Goal: Navigation & Orientation: Find specific page/section

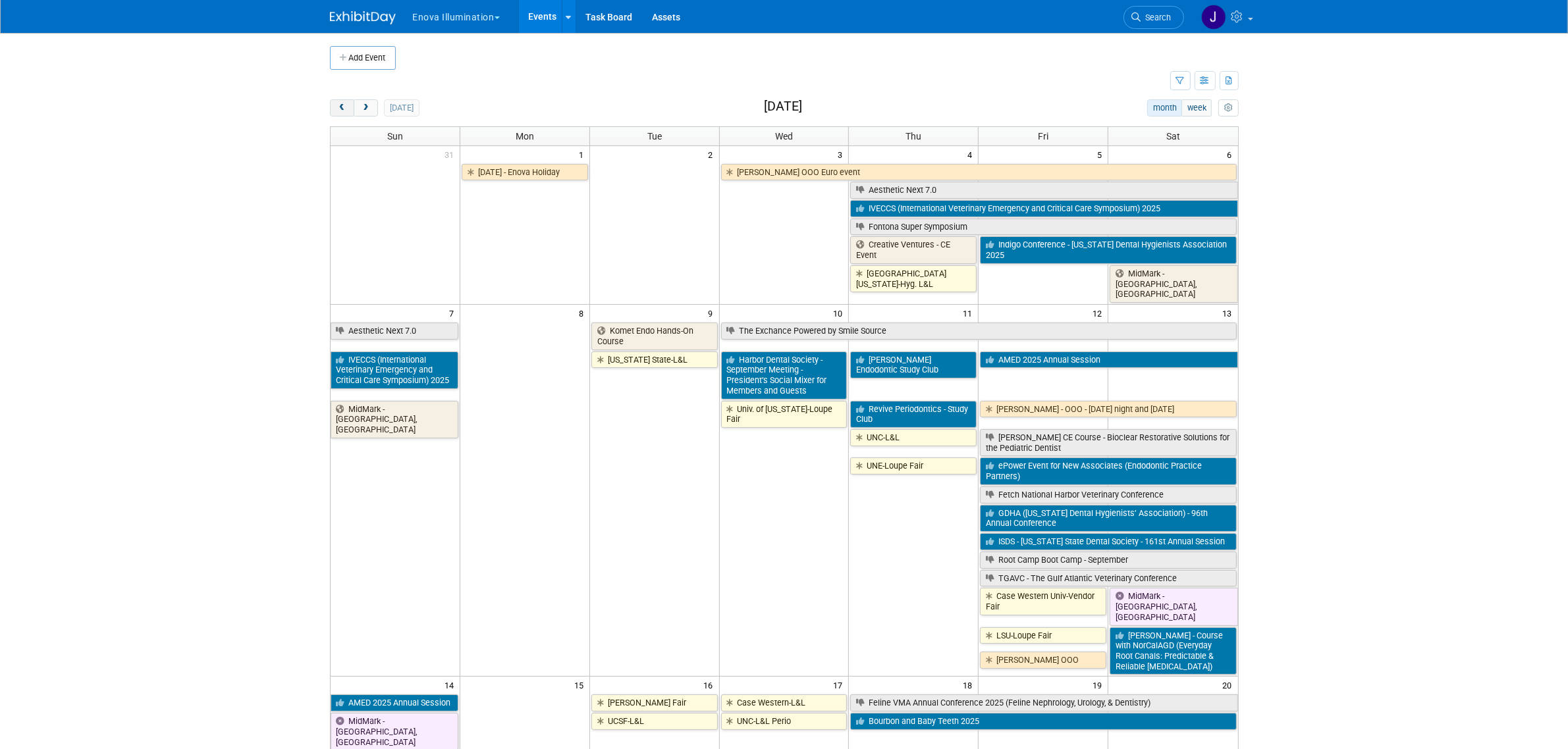
click at [339, 109] on span "prev" at bounding box center [342, 108] width 10 height 8
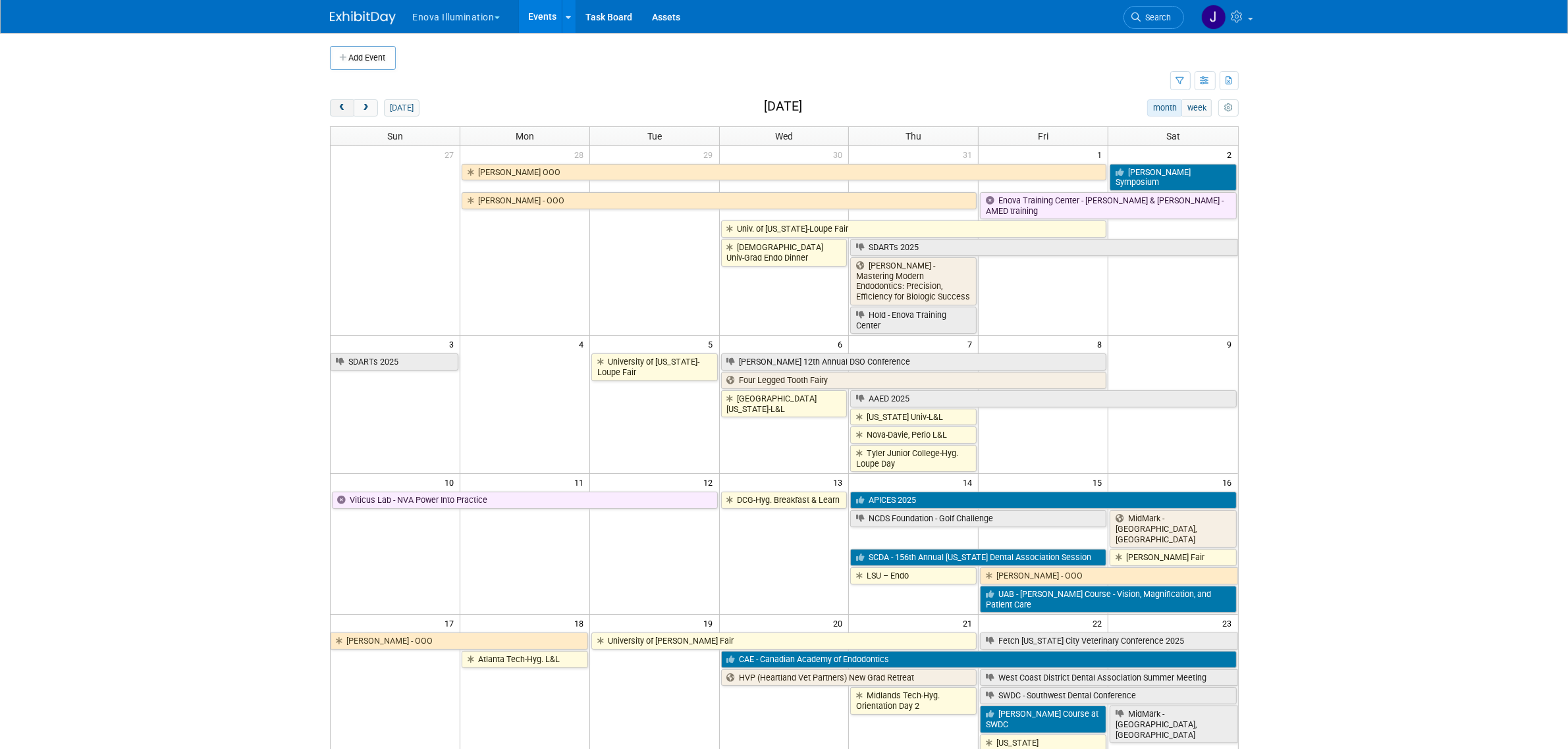
click at [339, 109] on span "prev" at bounding box center [342, 108] width 10 height 8
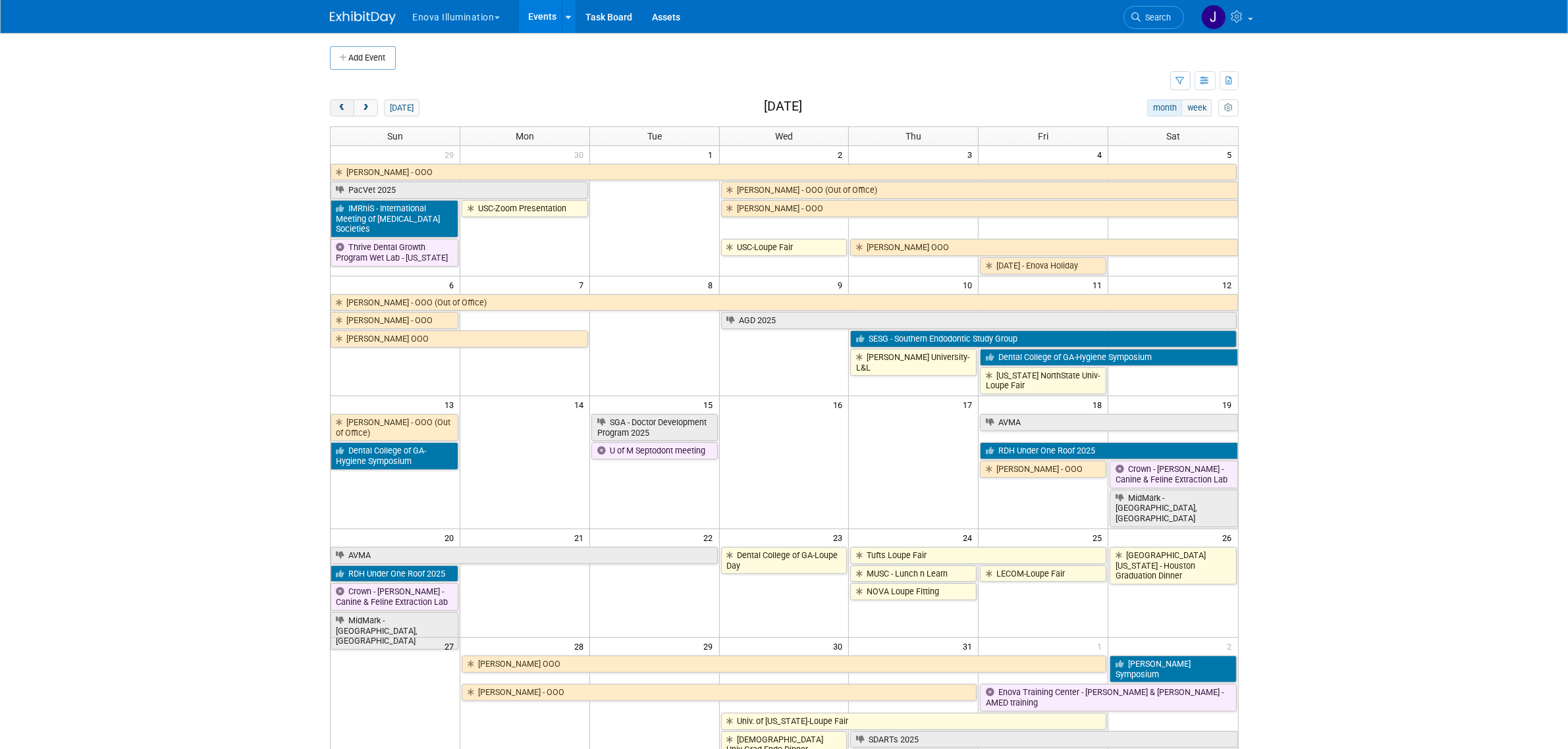
click at [339, 109] on span "prev" at bounding box center [342, 108] width 10 height 8
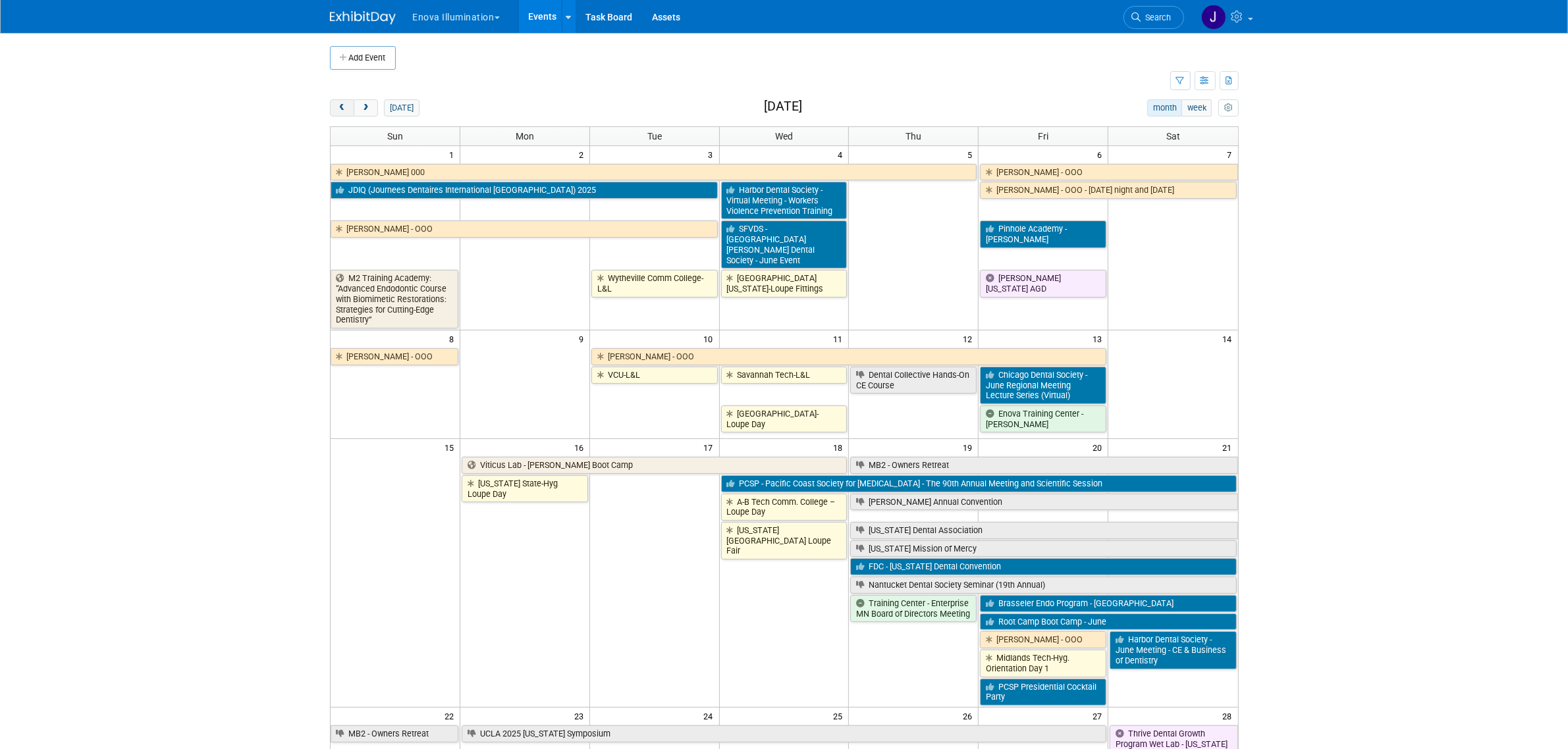
click at [339, 109] on span "prev" at bounding box center [342, 108] width 10 height 8
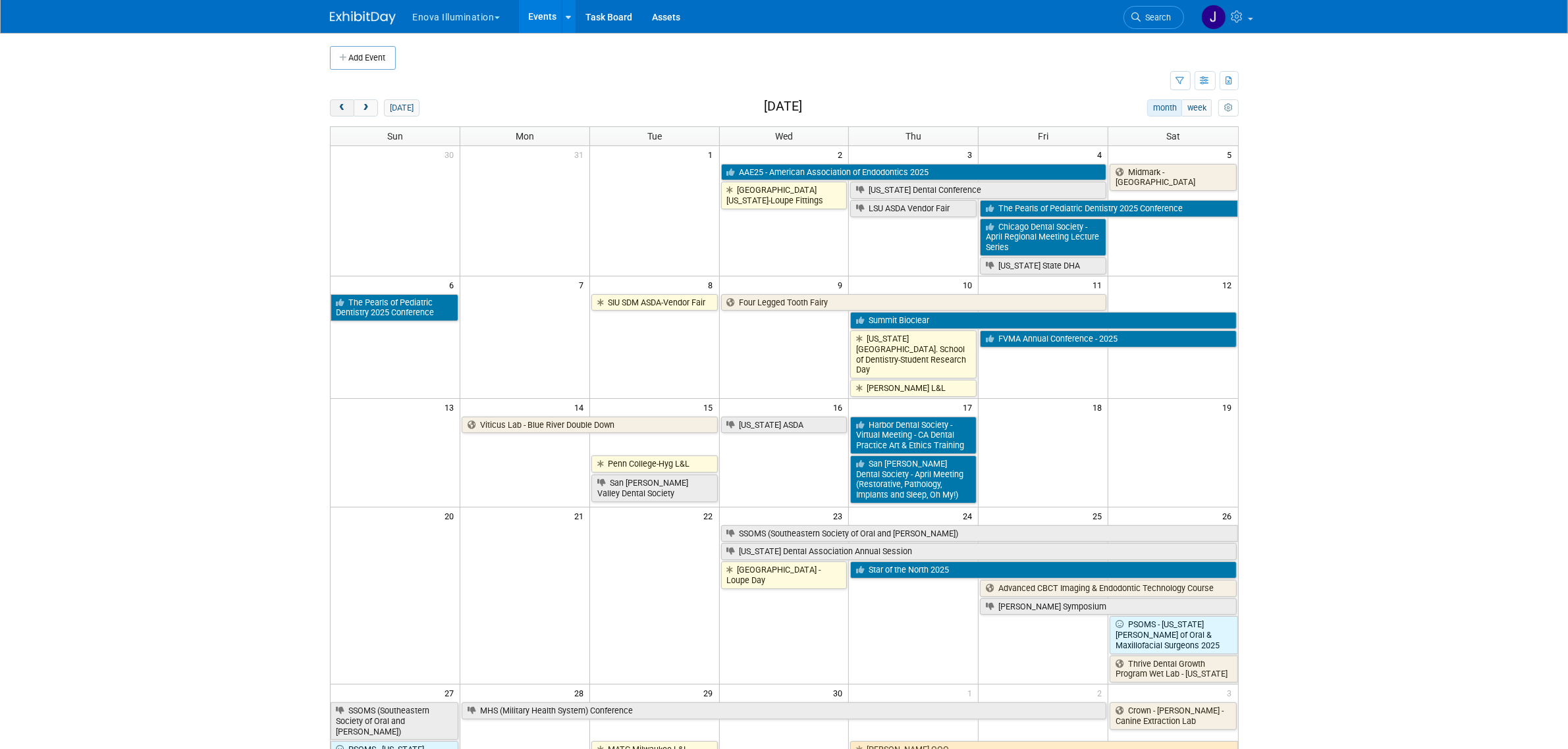
click at [339, 109] on span "prev" at bounding box center [342, 108] width 10 height 8
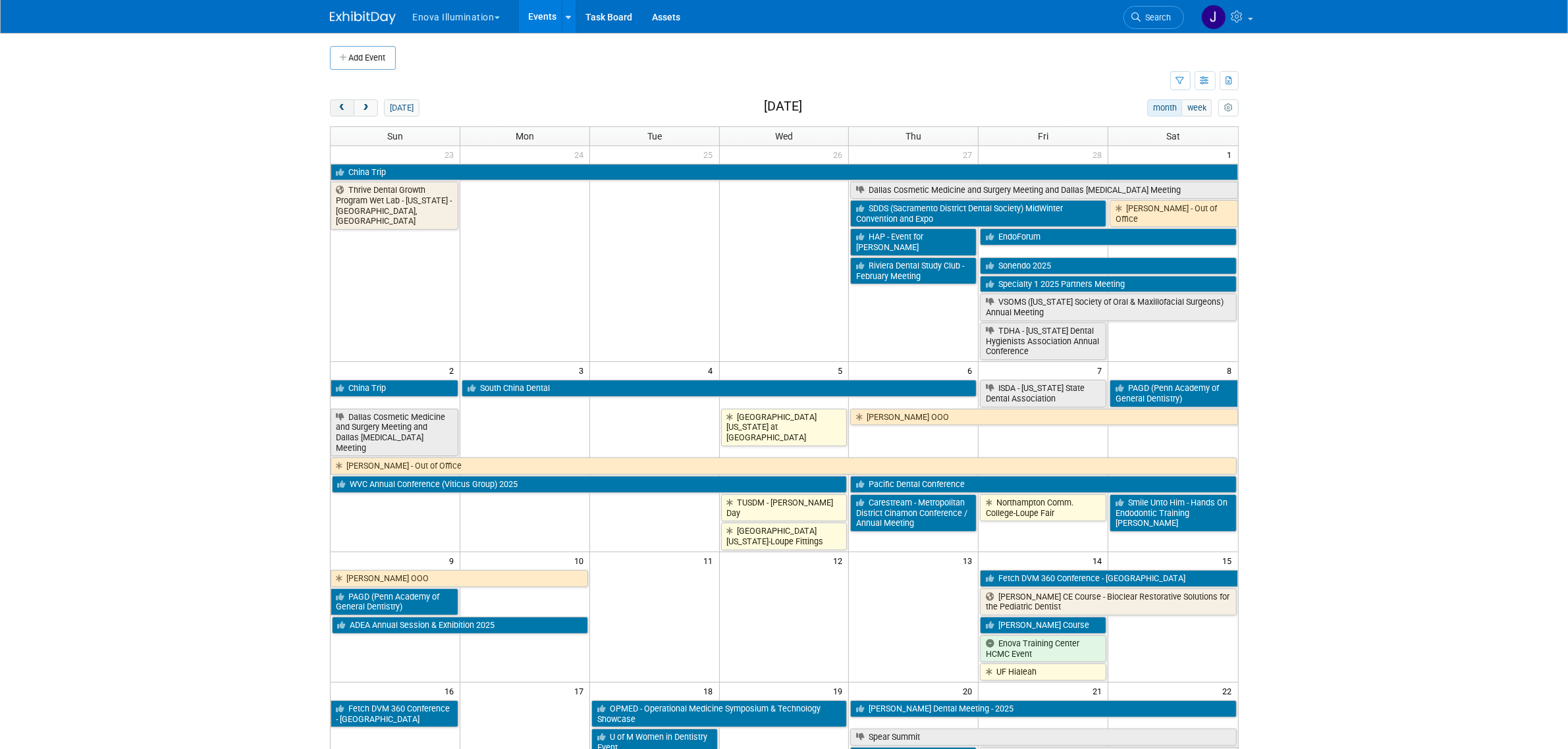
click at [339, 109] on span "prev" at bounding box center [342, 108] width 10 height 8
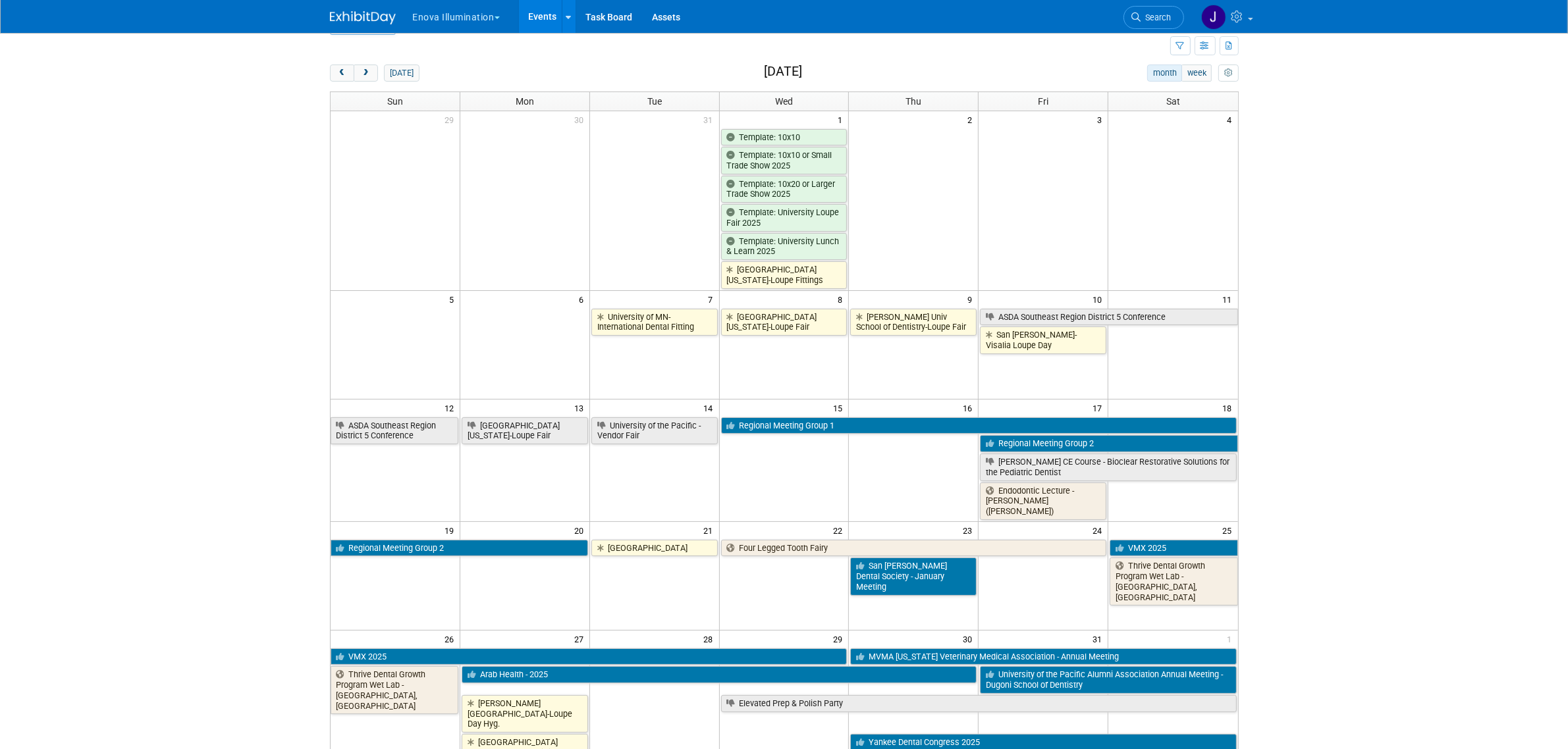
scroll to position [10, 0]
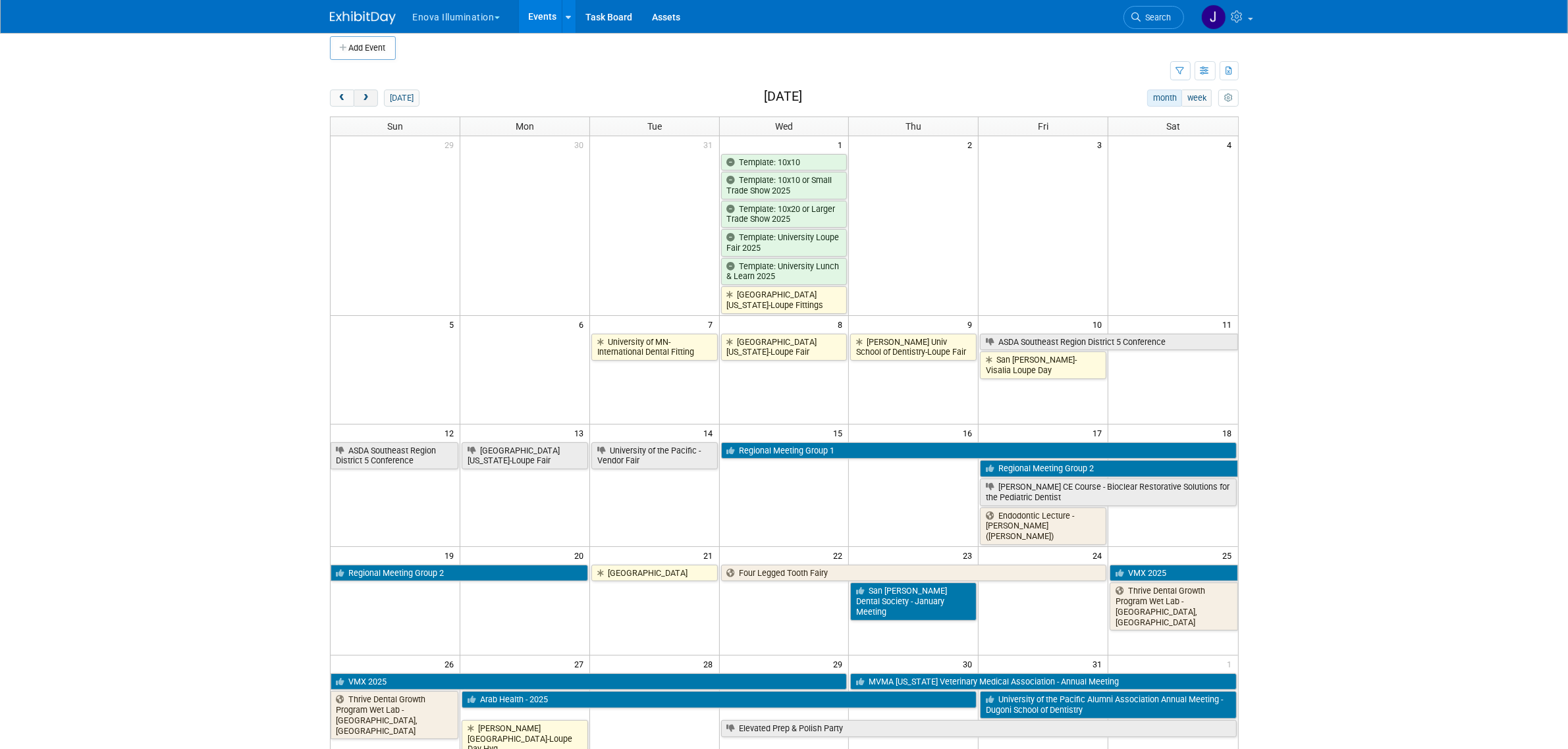
click at [364, 102] on button "next" at bounding box center [366, 98] width 24 height 17
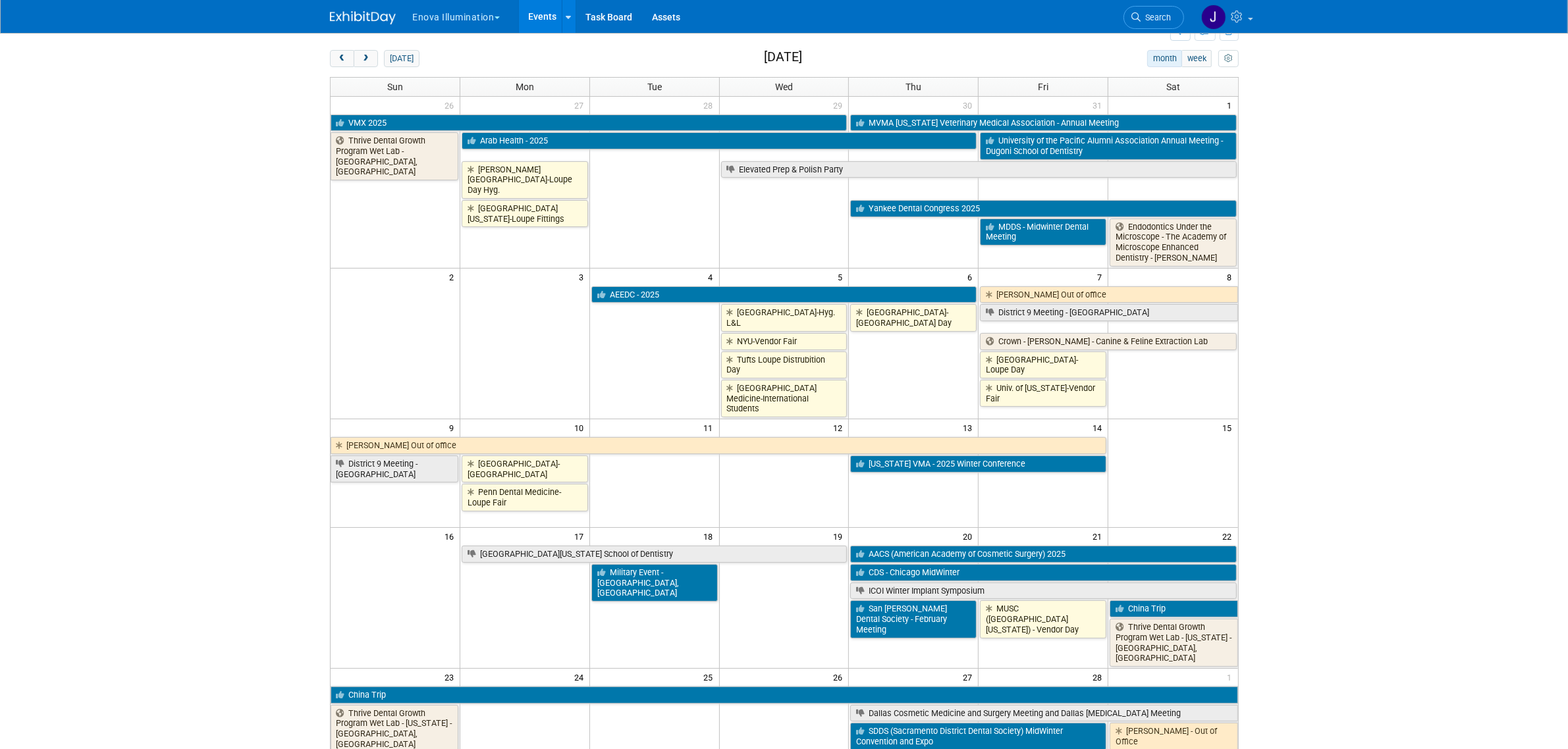
scroll to position [0, 0]
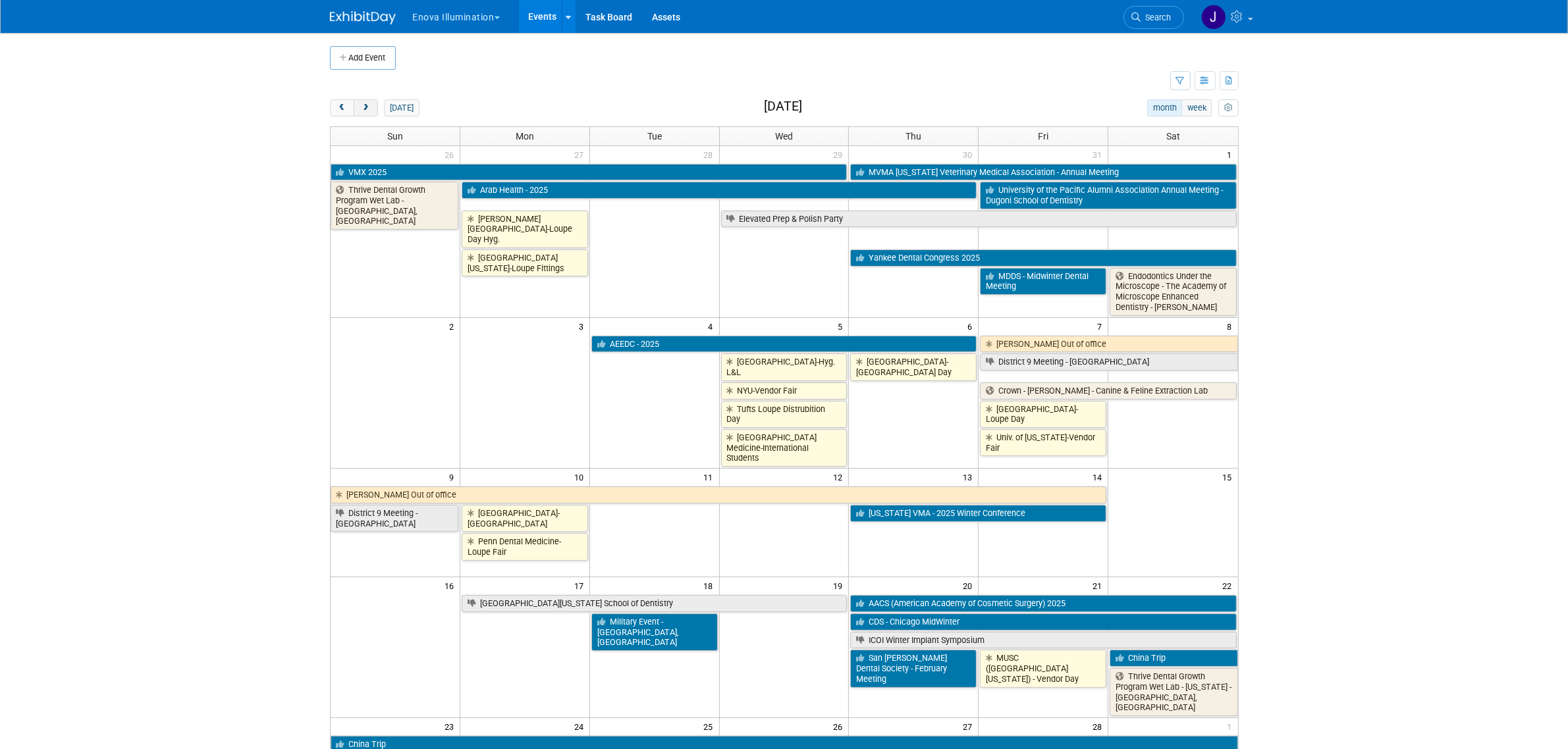
click at [372, 104] on button "next" at bounding box center [366, 107] width 24 height 17
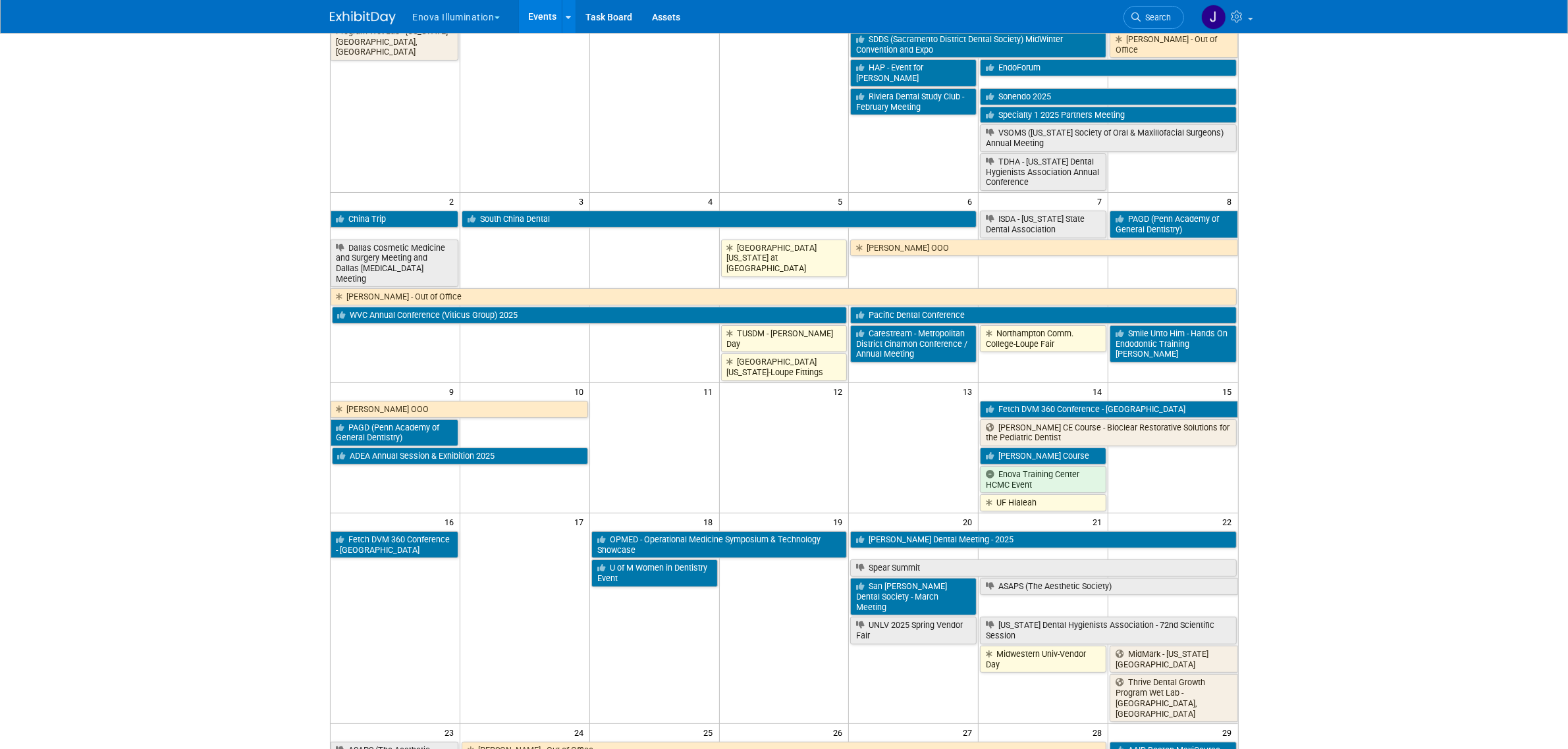
scroll to position [63, 0]
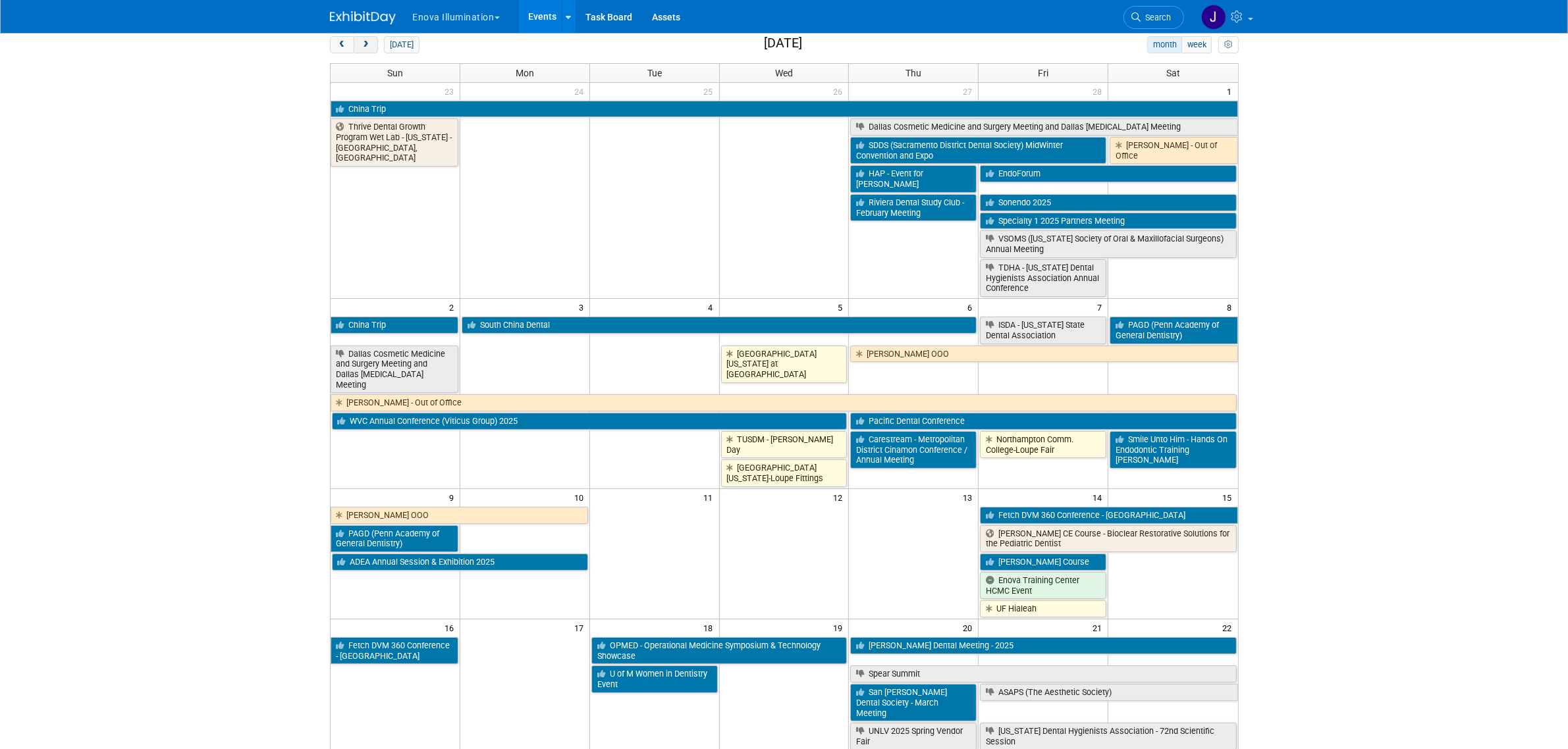
click at [371, 47] on span "next" at bounding box center [366, 45] width 10 height 8
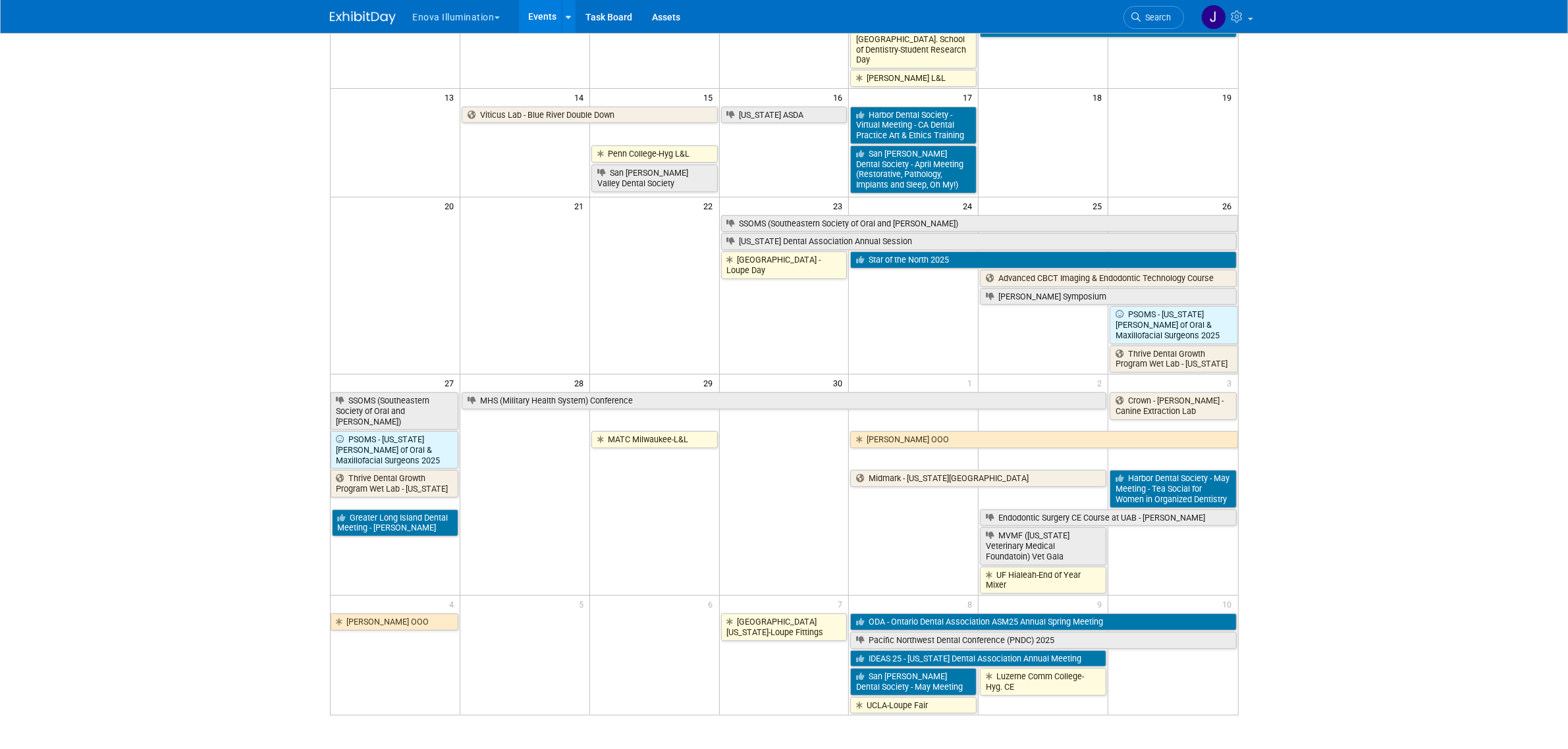
scroll to position [0, 0]
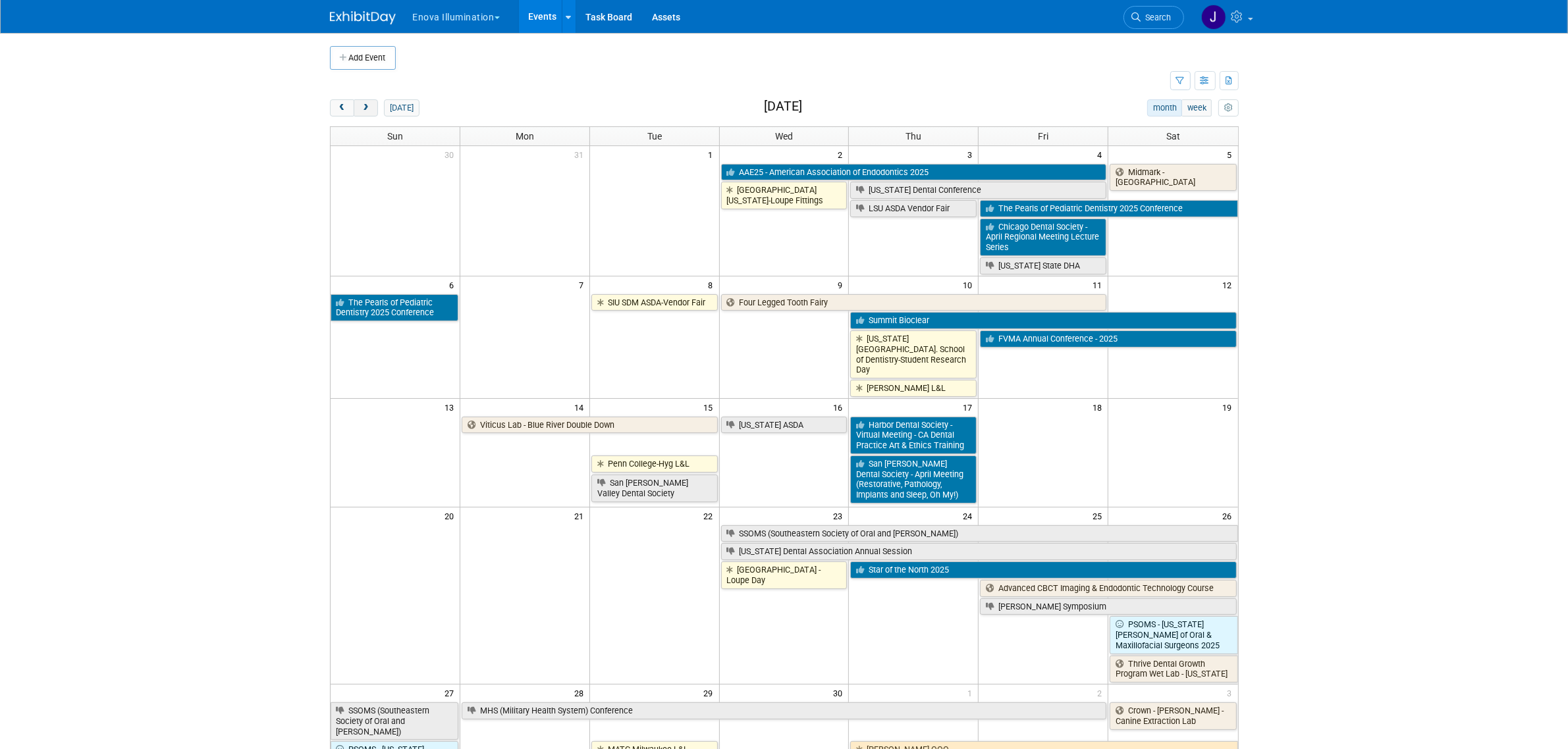
click at [376, 110] on button "next" at bounding box center [366, 107] width 24 height 17
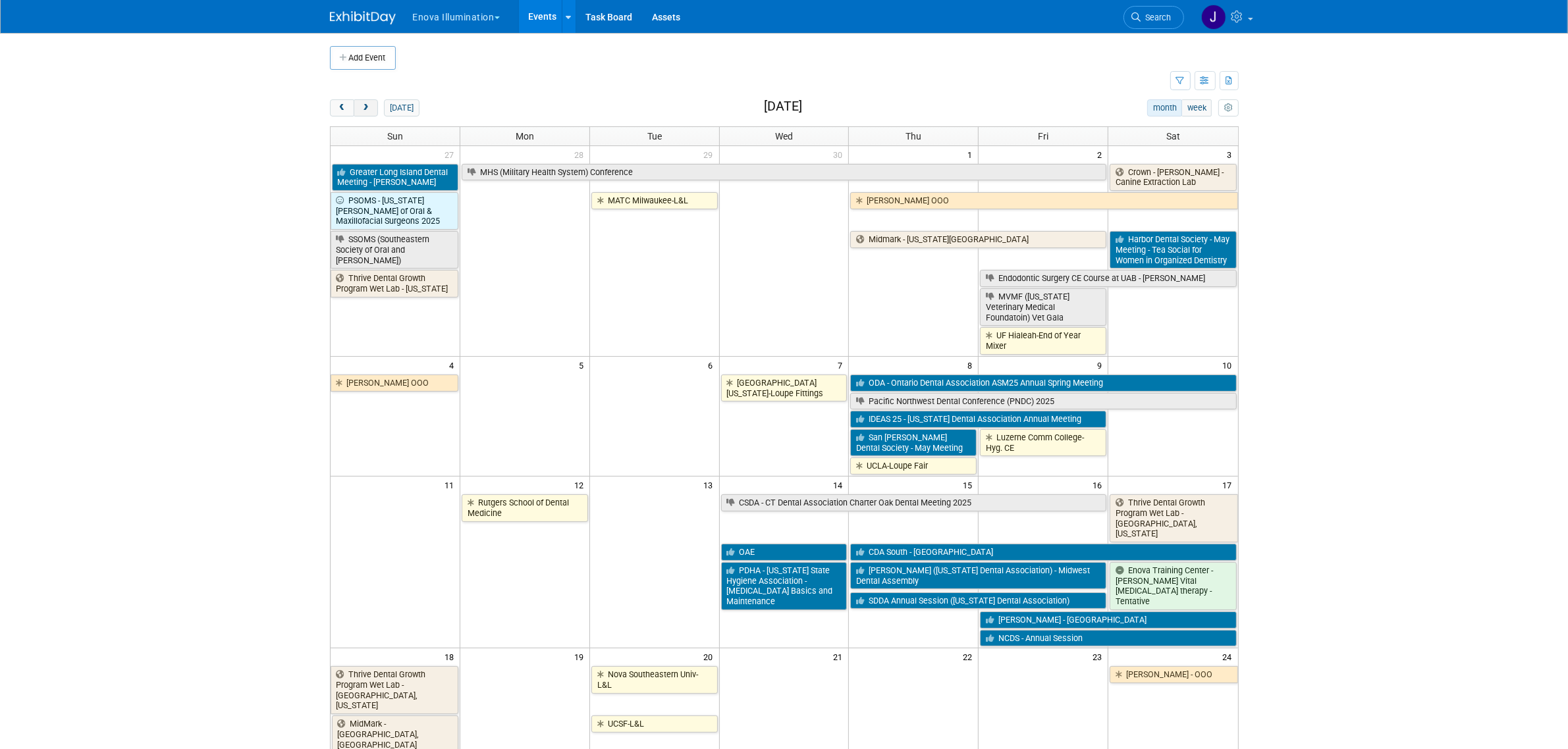
click at [372, 112] on button "next" at bounding box center [366, 107] width 24 height 17
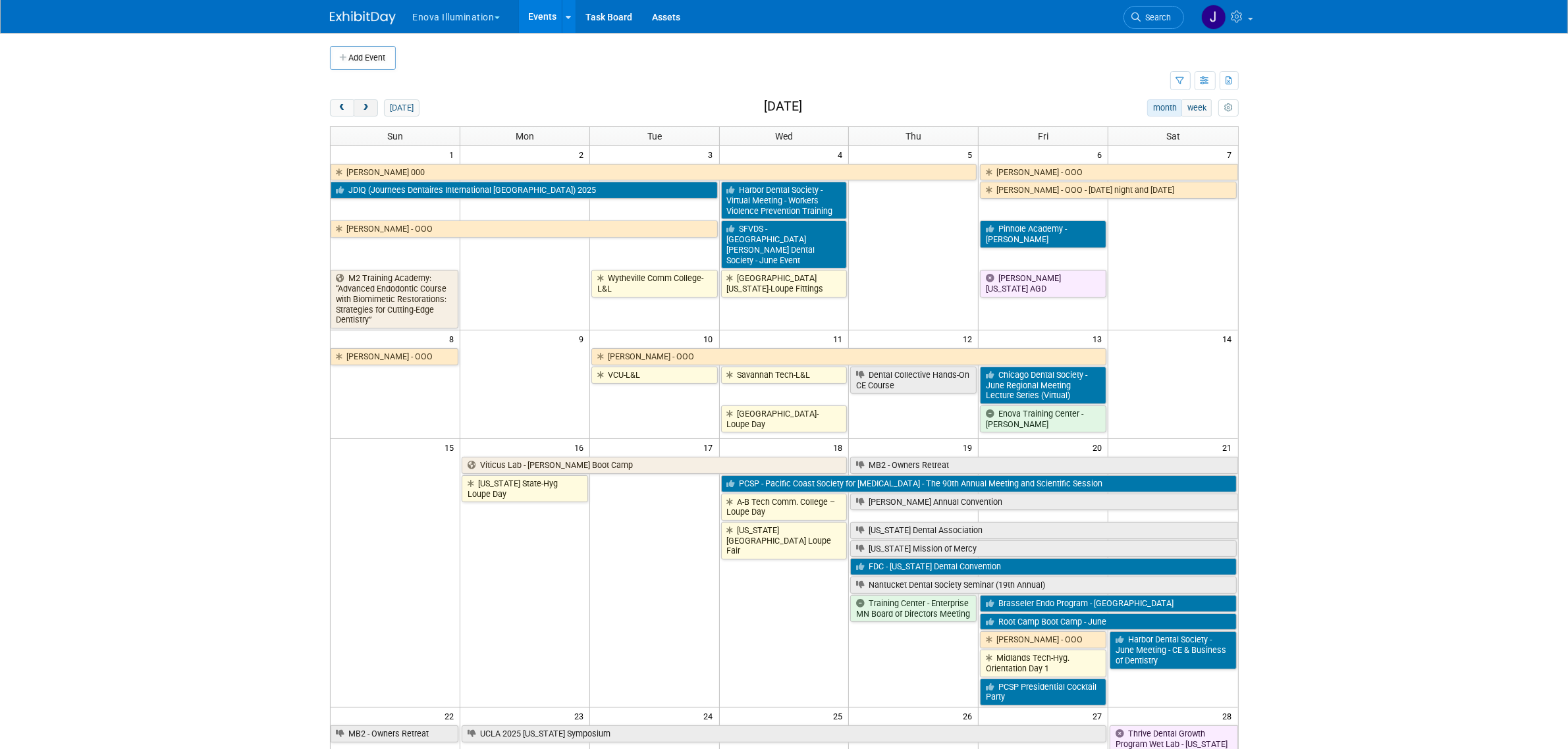
click at [370, 109] on span "next" at bounding box center [366, 108] width 10 height 8
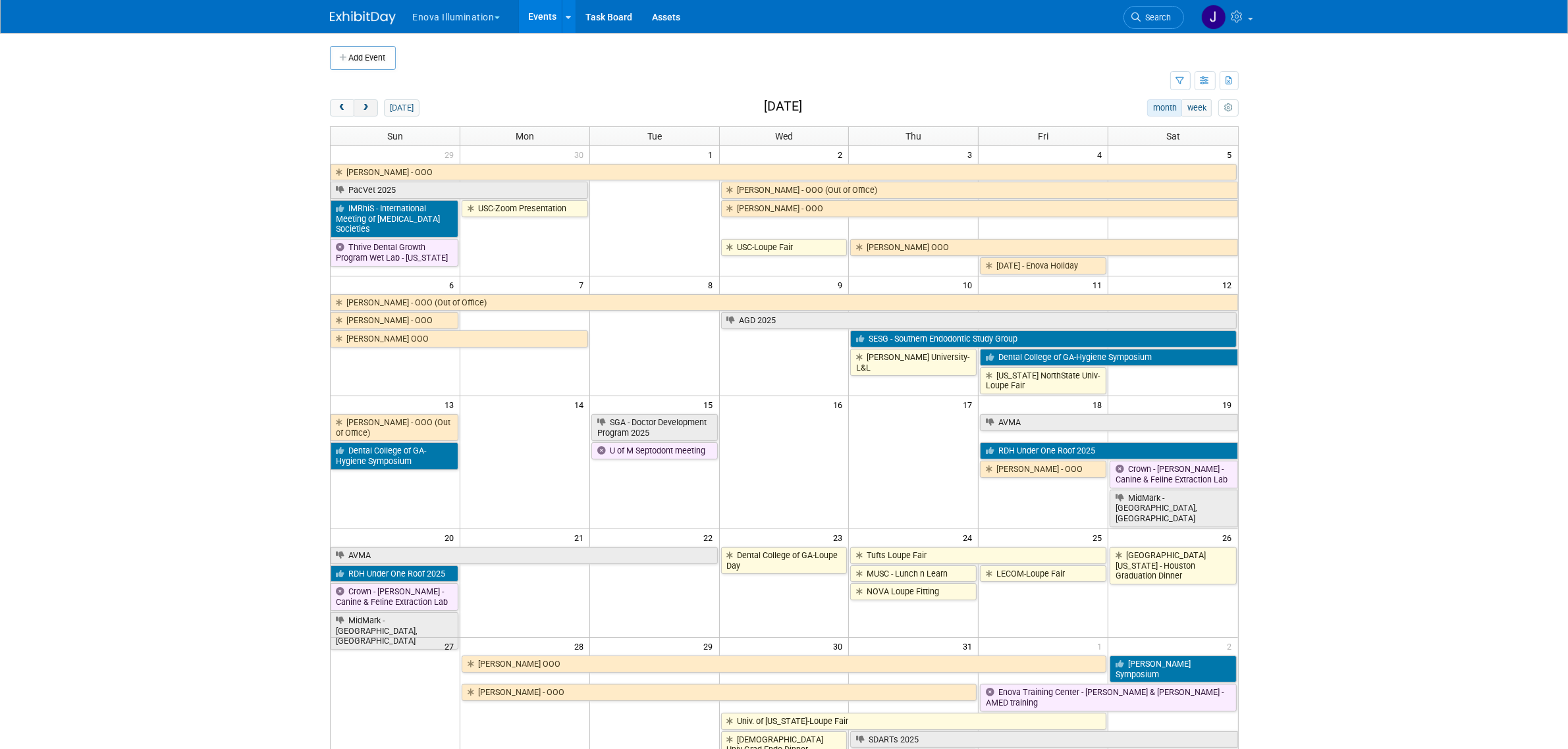
click at [366, 111] on span "next" at bounding box center [366, 108] width 10 height 8
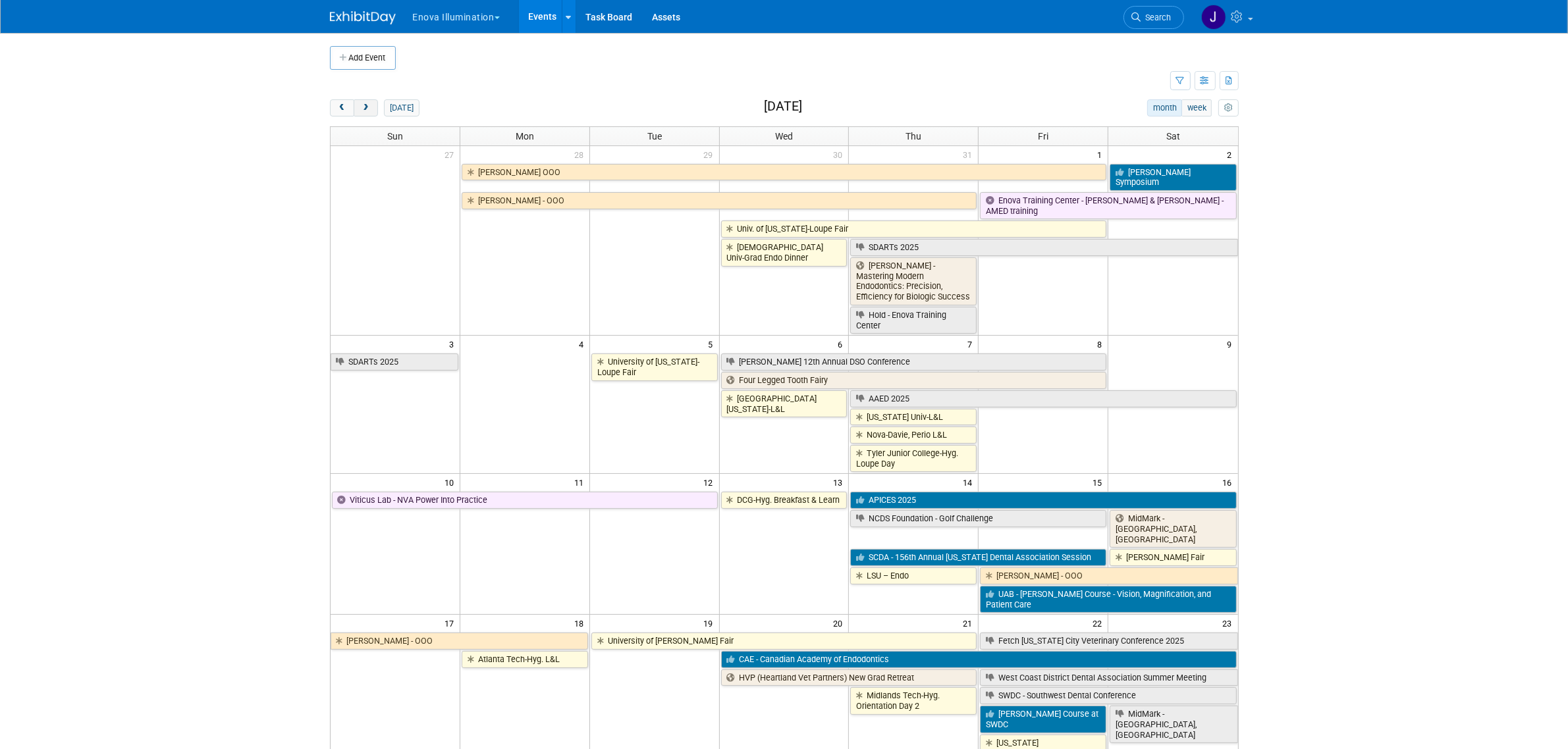
click at [360, 114] on button "next" at bounding box center [366, 107] width 24 height 17
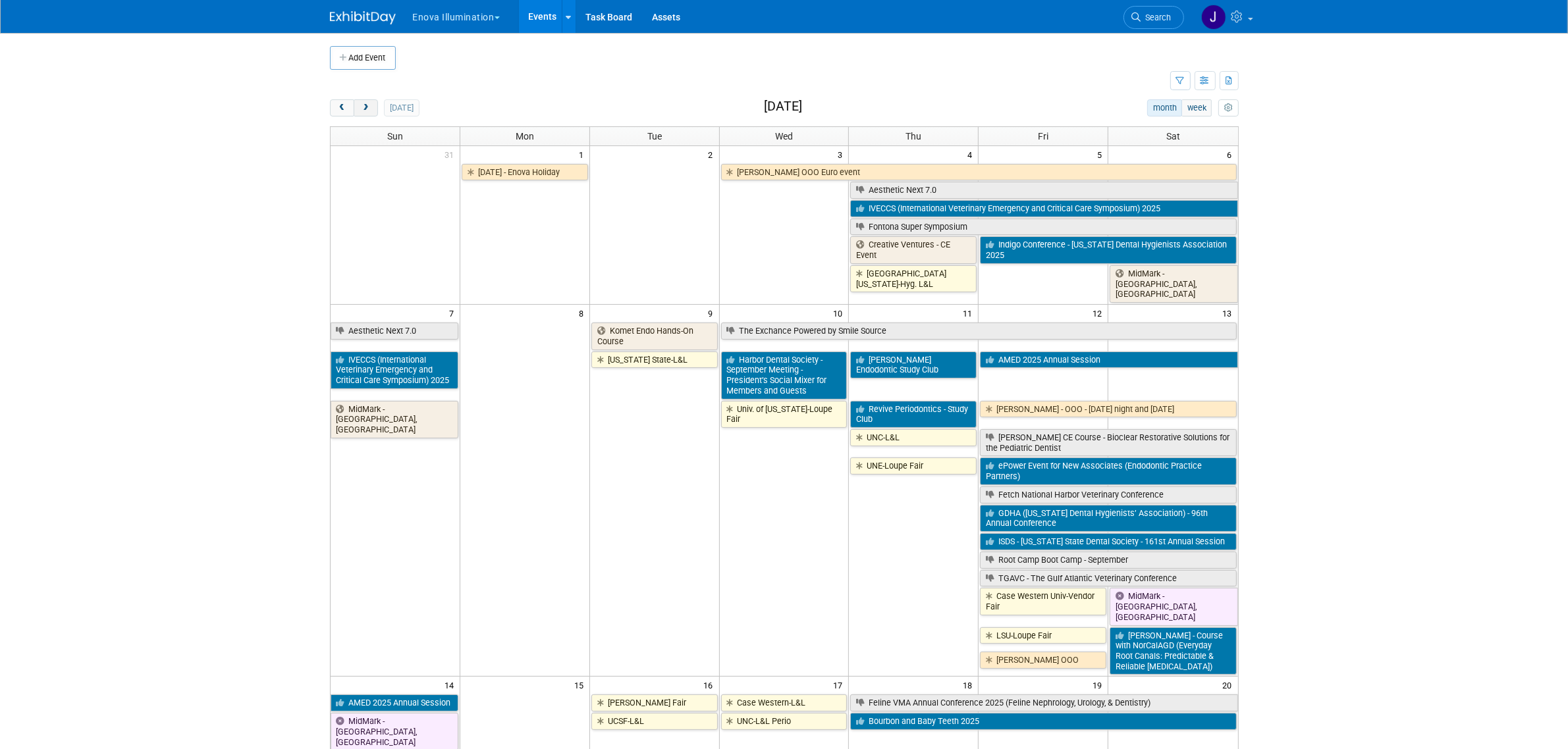
click at [372, 111] on button "next" at bounding box center [366, 107] width 24 height 17
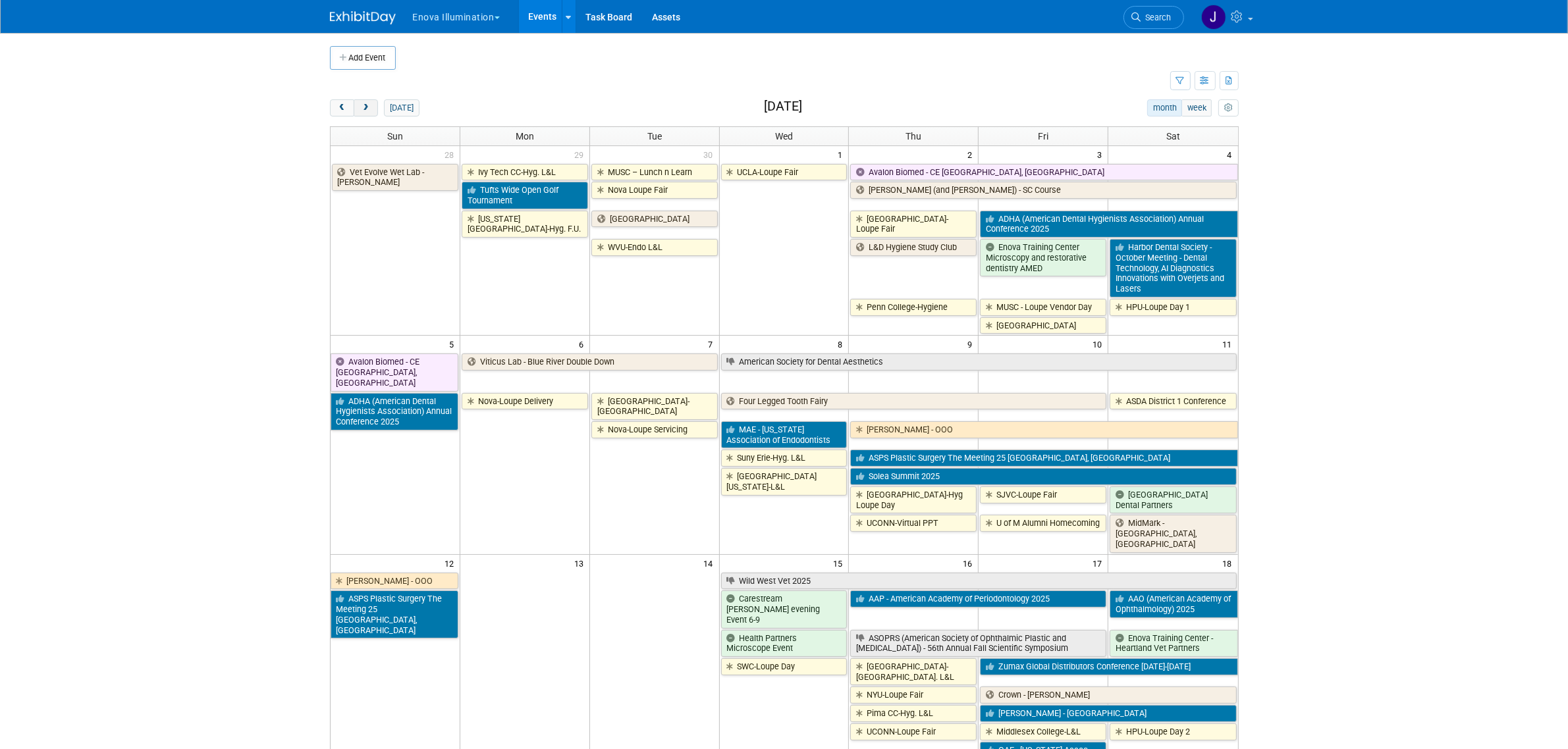
click at [364, 111] on span "next" at bounding box center [366, 108] width 10 height 8
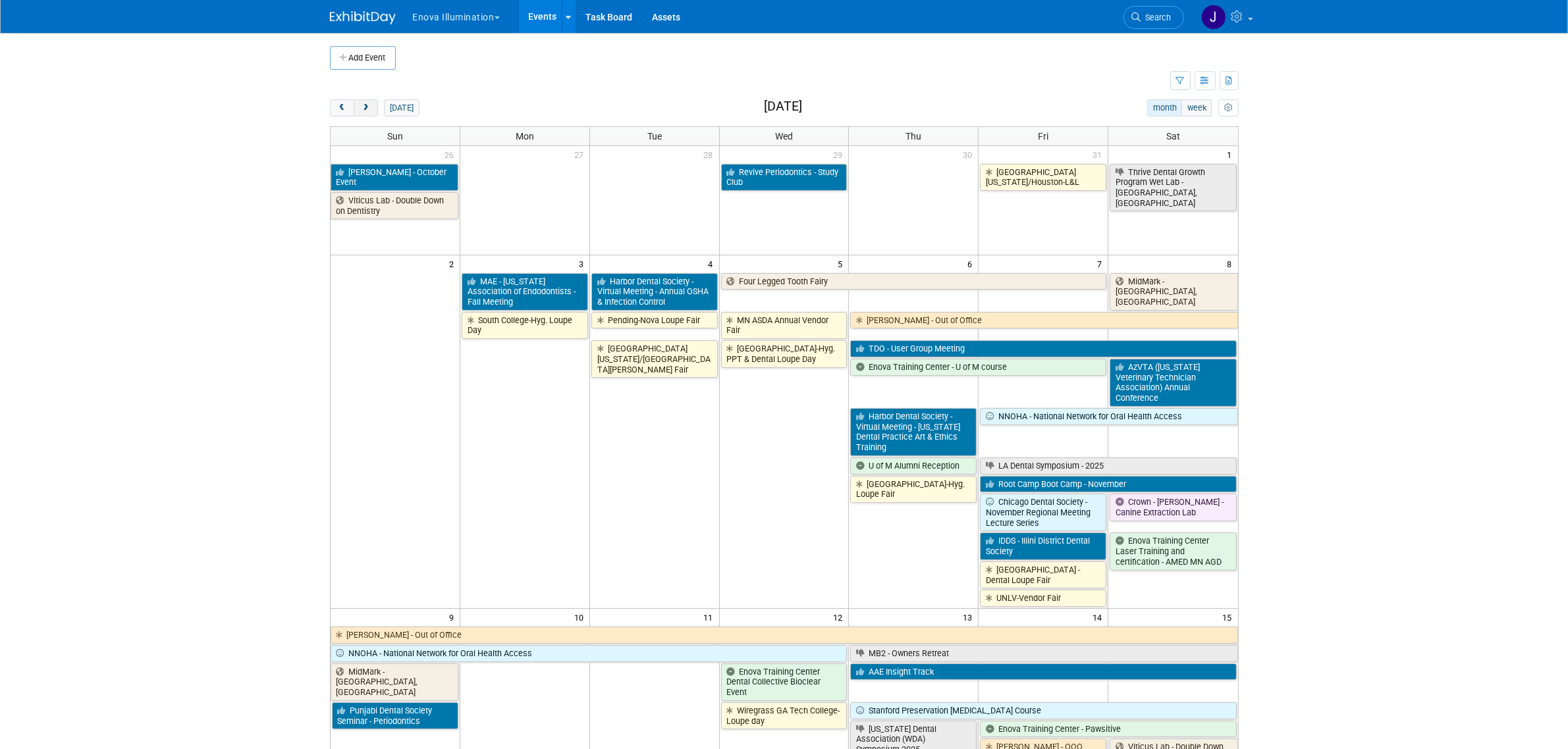
click at [367, 112] on button "next" at bounding box center [366, 107] width 24 height 17
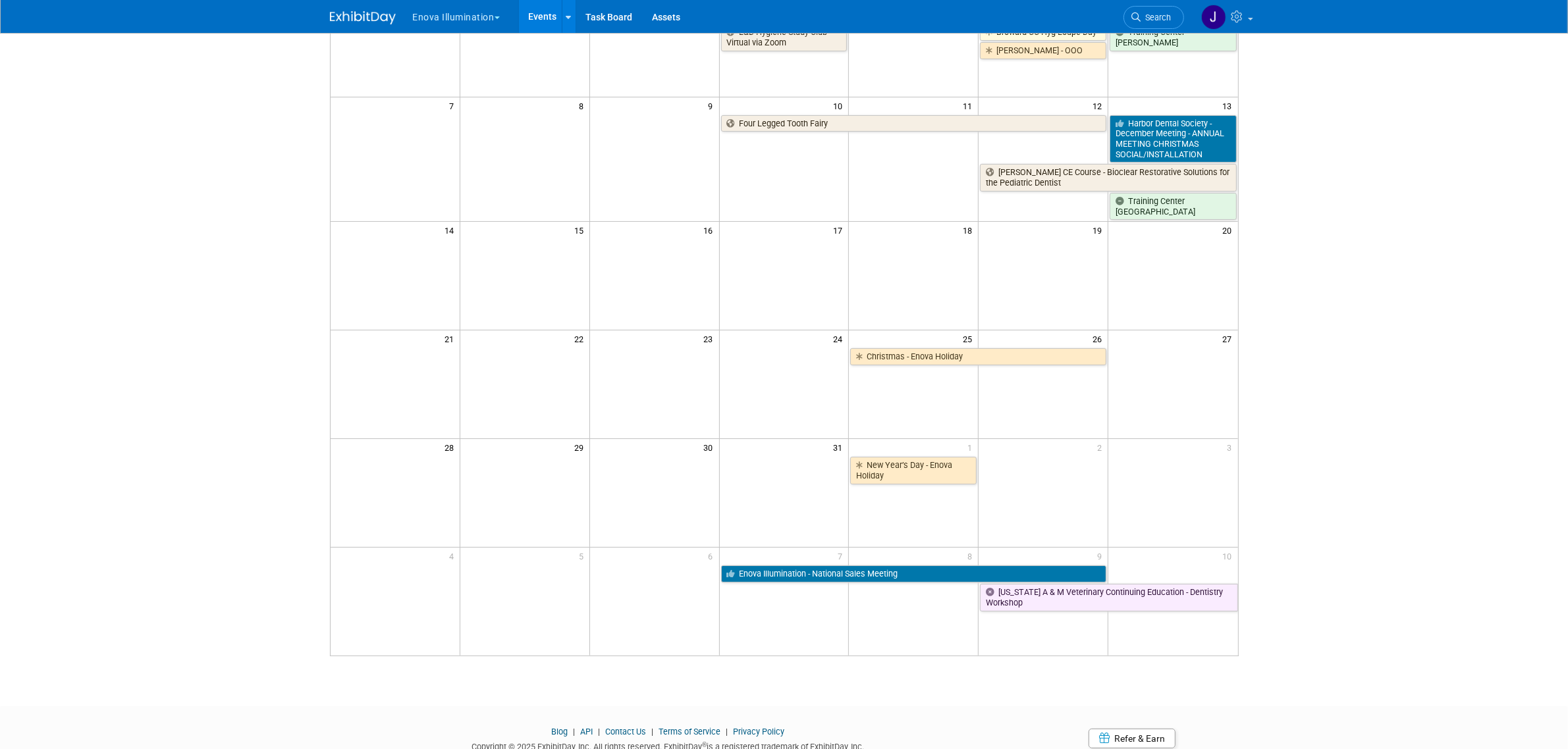
scroll to position [209, 0]
